Goal: Task Accomplishment & Management: Use online tool/utility

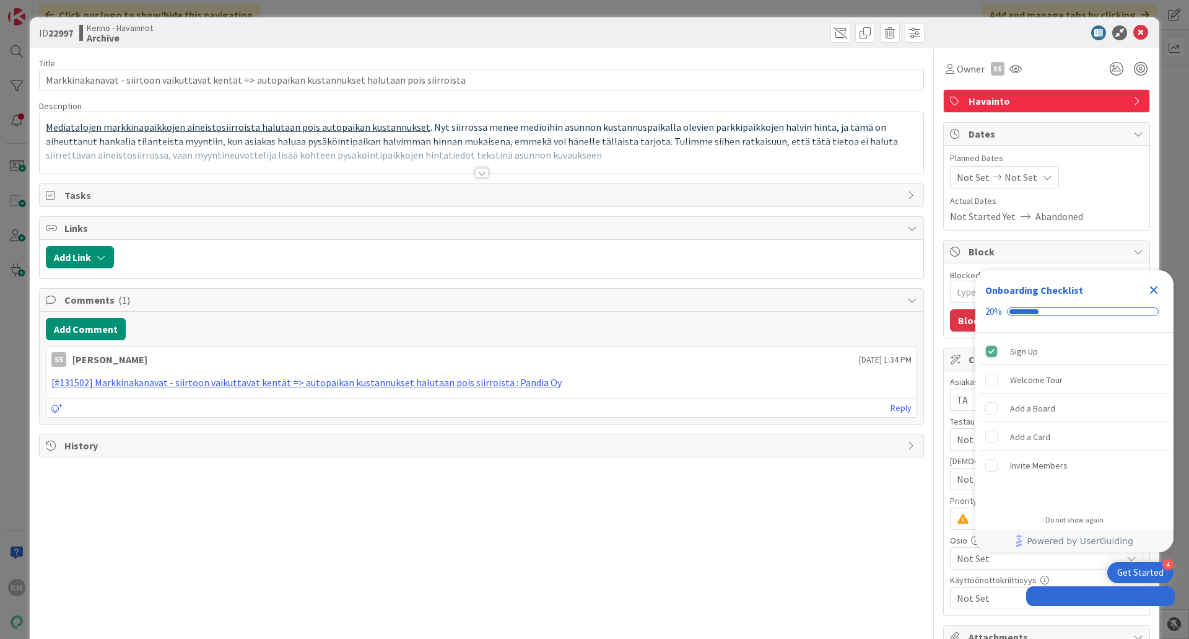
type textarea "x"
click at [475, 168] on div at bounding box center [482, 173] width 14 height 10
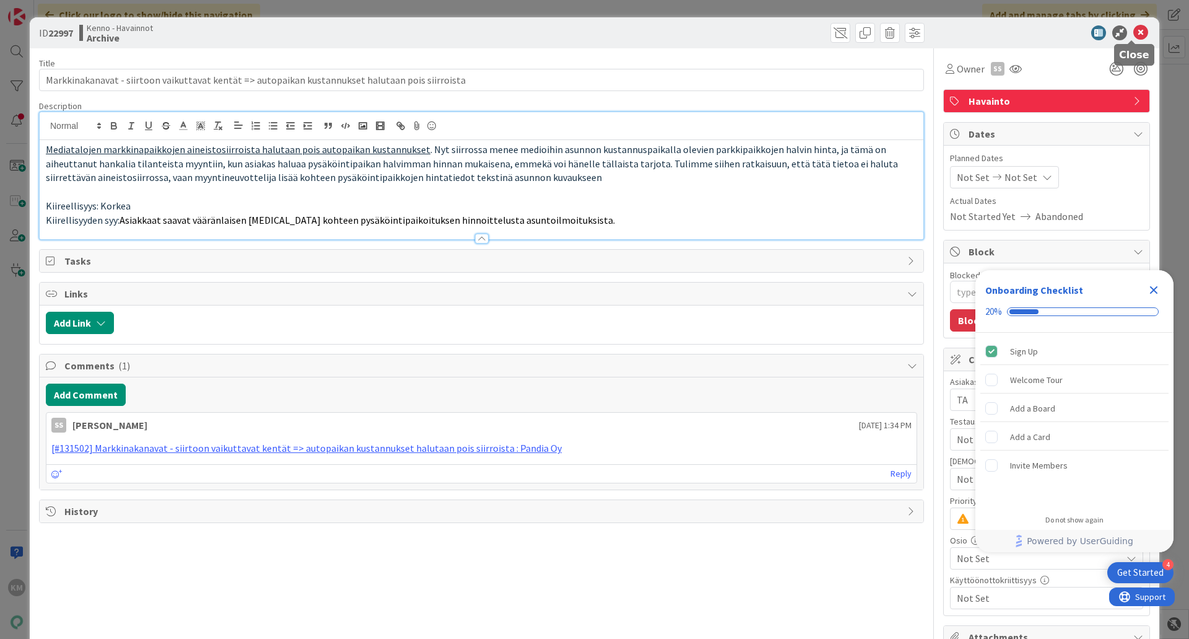
click at [1134, 34] on icon at bounding box center [1141, 32] width 15 height 15
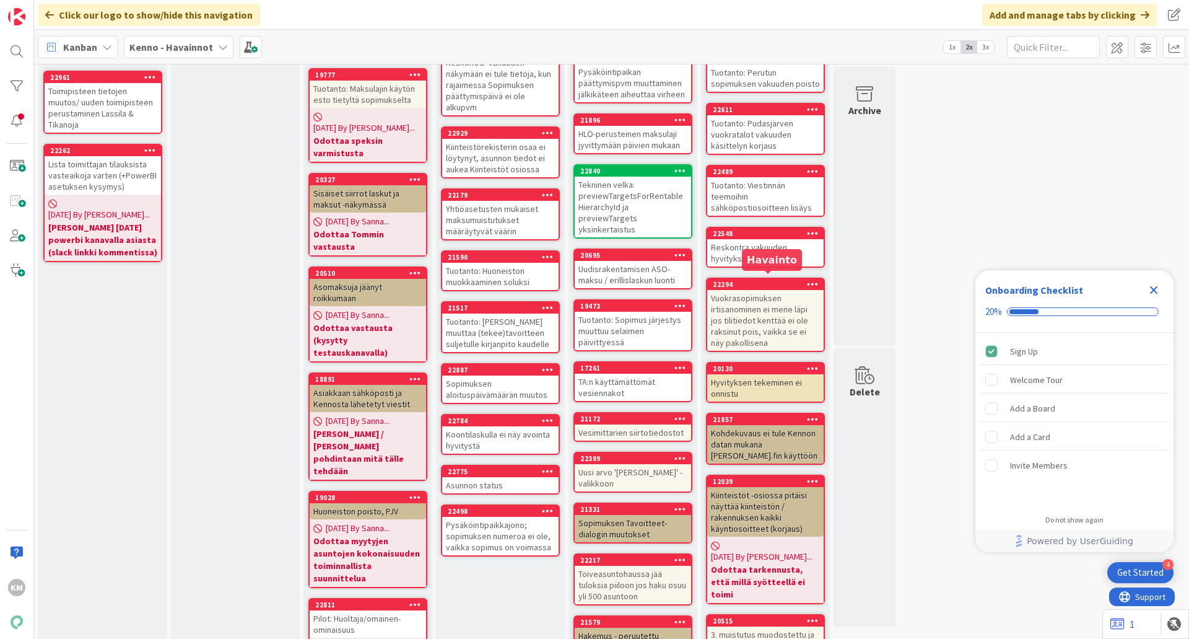
scroll to position [496, 0]
